Goal: Download file/media

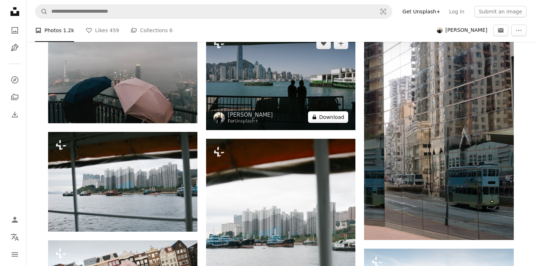
scroll to position [822, 0]
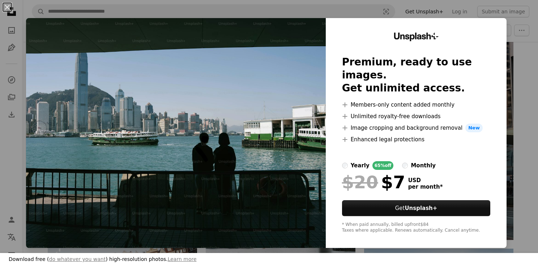
click at [328, 116] on div "Unsplash+ Premium, ready to use images. Get unlimited access. A plus sign Membe…" at bounding box center [415, 133] width 181 height 230
drag, startPoint x: 288, startPoint y: 149, endPoint x: 293, endPoint y: 146, distance: 5.8
click at [289, 149] on img at bounding box center [175, 133] width 299 height 230
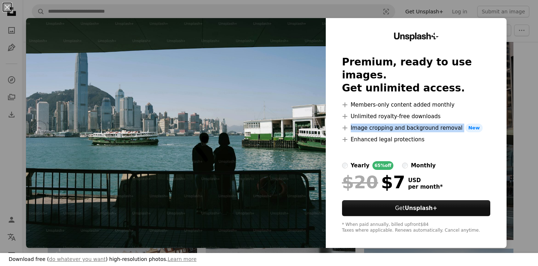
click at [270, 102] on img at bounding box center [175, 133] width 299 height 230
drag, startPoint x: 508, startPoint y: 59, endPoint x: 508, endPoint y: 71, distance: 11.9
click at [508, 71] on div "An X shape Download free ( do whatever you want ) high-resolution photos. Learn…" at bounding box center [269, 133] width 538 height 266
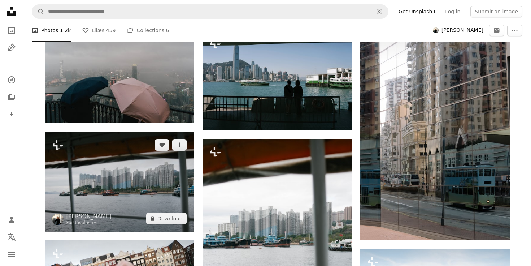
click at [122, 194] on img at bounding box center [119, 182] width 149 height 100
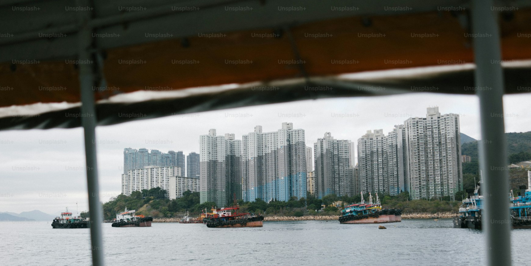
click at [165, 224] on img "Zoom out on this image" at bounding box center [266, 177] width 532 height 355
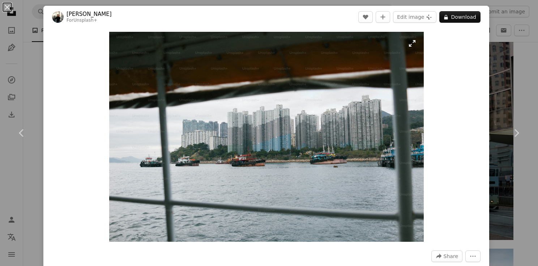
click at [412, 44] on img "Zoom in on this image" at bounding box center [266, 137] width 314 height 210
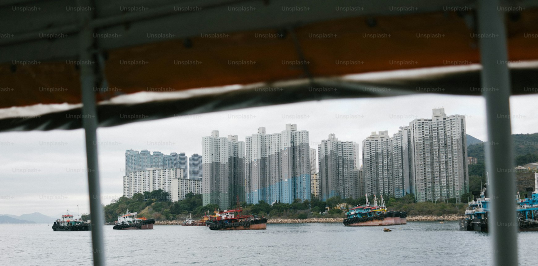
scroll to position [44, 0]
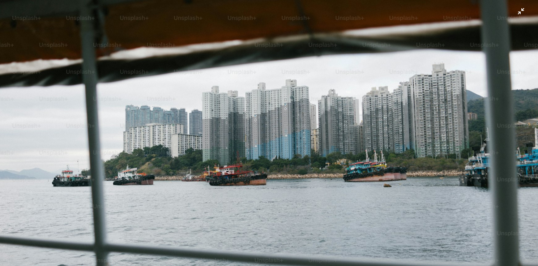
click at [435, 55] on img "Zoom out on this image" at bounding box center [269, 134] width 538 height 359
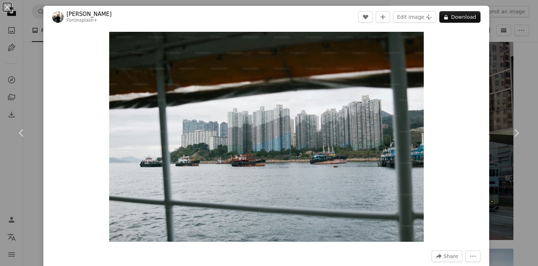
drag, startPoint x: 375, startPoint y: 117, endPoint x: 452, endPoint y: 98, distance: 80.0
click at [453, 99] on div "Zoom in" at bounding box center [265, 136] width 445 height 217
click at [385, 18] on icon "A plus sign" at bounding box center [383, 17] width 6 height 6
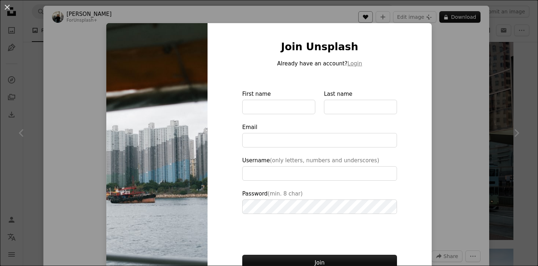
click at [368, 17] on div "An X shape Join Unsplash Already have an account? Login First name Last name Em…" at bounding box center [269, 133] width 538 height 266
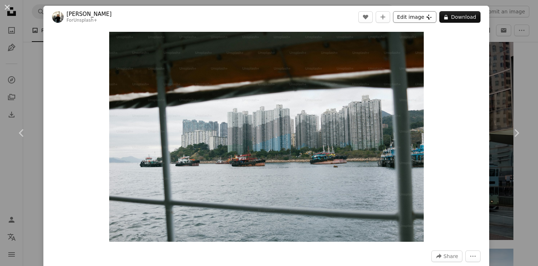
click at [419, 17] on button "Edit image Plus sign for Unsplash+" at bounding box center [414, 17] width 43 height 12
